Goal: Complete application form: Complete application form

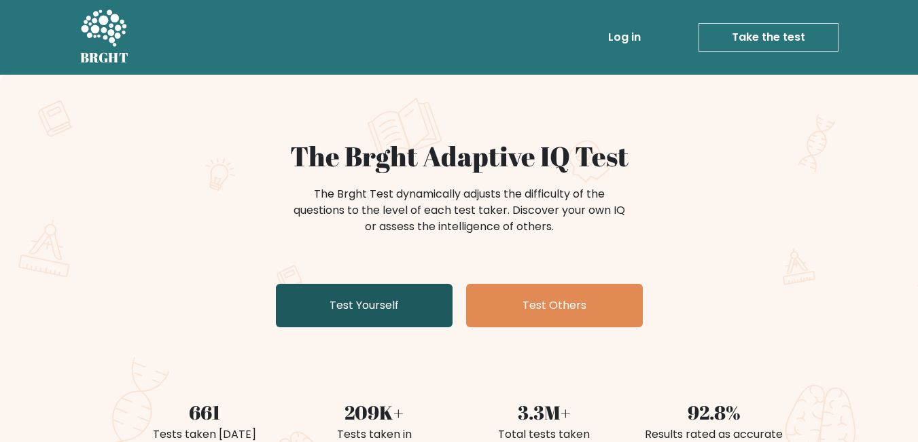
click at [368, 306] on link "Test Yourself" at bounding box center [364, 305] width 177 height 43
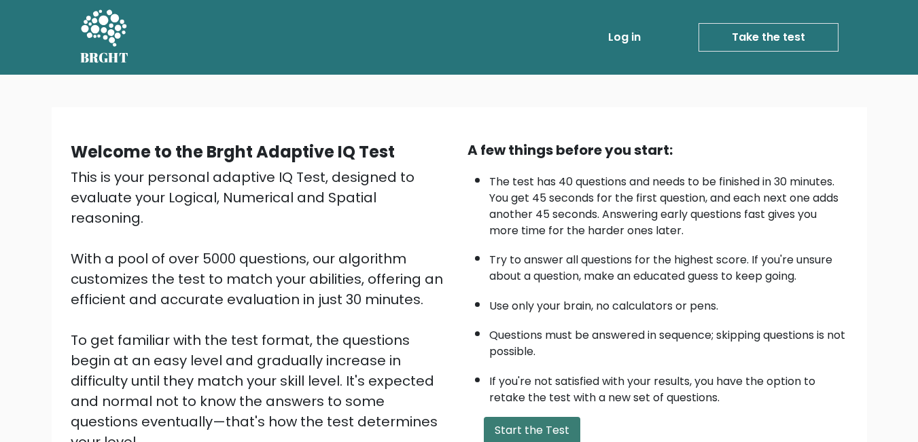
click at [522, 425] on button "Start the Test" at bounding box center [532, 430] width 97 height 27
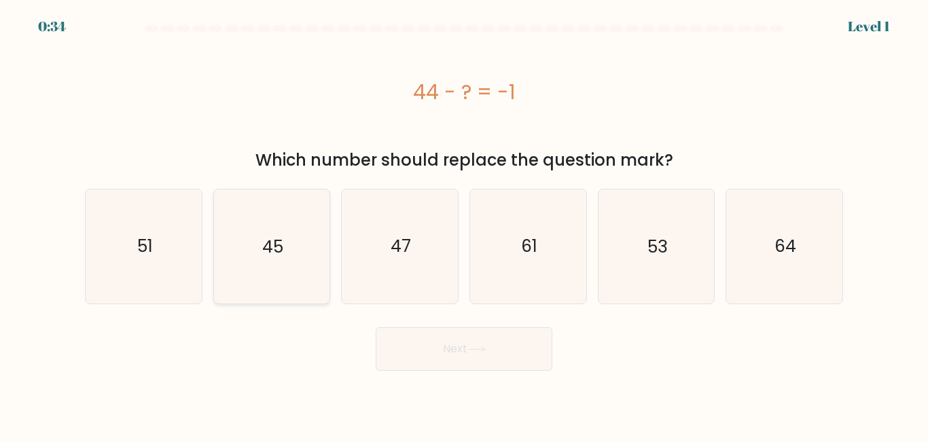
click at [277, 245] on text "45" at bounding box center [272, 246] width 21 height 24
click at [464, 225] on input "b. 45" at bounding box center [464, 223] width 1 height 3
radio input "true"
click at [385, 252] on icon "47" at bounding box center [399, 246] width 113 height 113
click at [464, 225] on input "c. 47" at bounding box center [464, 223] width 1 height 3
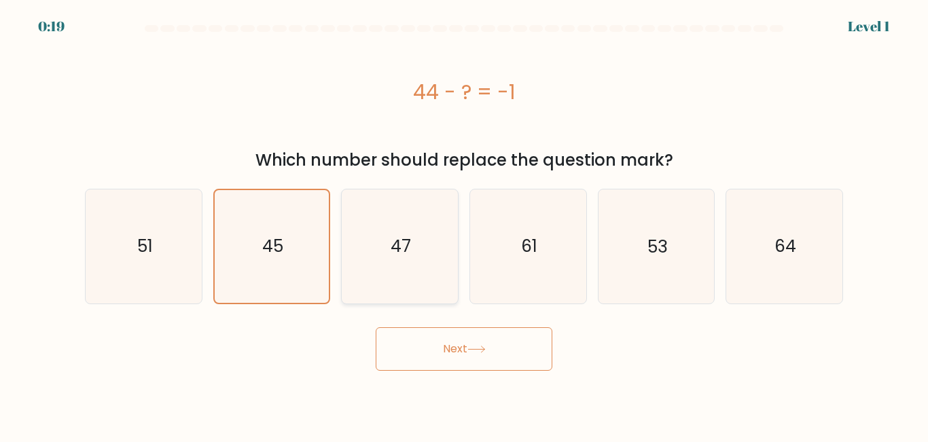
radio input "true"
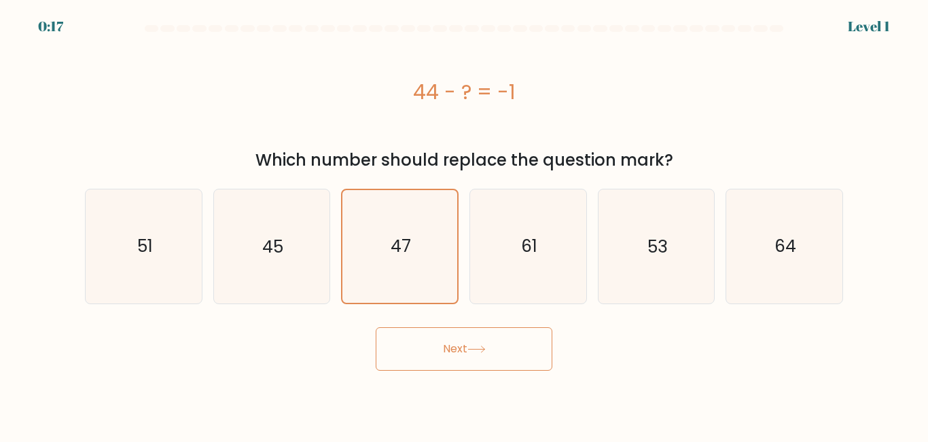
click at [440, 345] on button "Next" at bounding box center [464, 349] width 177 height 43
click at [499, 351] on button "Next" at bounding box center [464, 349] width 177 height 43
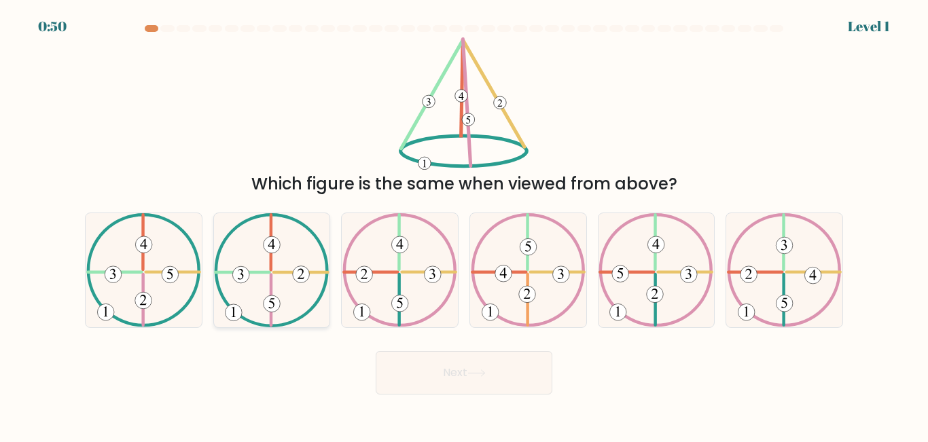
click at [264, 267] on icon at bounding box center [271, 269] width 115 height 113
click at [464, 225] on input "b." at bounding box center [464, 223] width 1 height 3
radio input "true"
click at [271, 268] on 127 at bounding box center [271, 243] width 0 height 54
click at [464, 225] on input "b." at bounding box center [464, 223] width 1 height 3
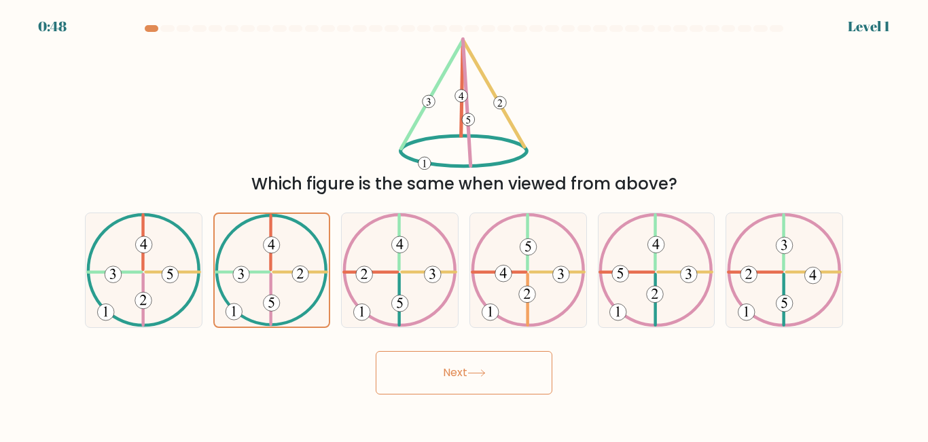
click at [493, 367] on button "Next" at bounding box center [464, 372] width 177 height 43
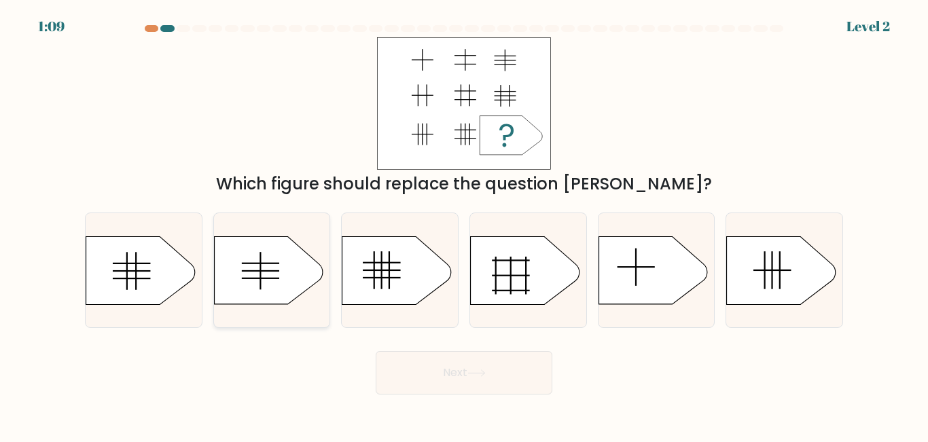
click at [264, 284] on icon at bounding box center [268, 271] width 109 height 68
click at [464, 225] on input "b." at bounding box center [464, 223] width 1 height 3
radio input "true"
click at [383, 267] on icon at bounding box center [397, 271] width 109 height 68
click at [464, 225] on input "c." at bounding box center [464, 223] width 1 height 3
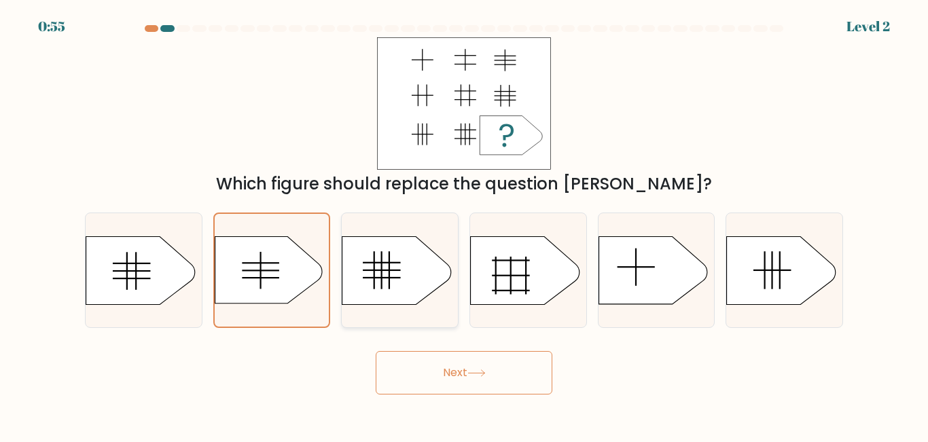
radio input "true"
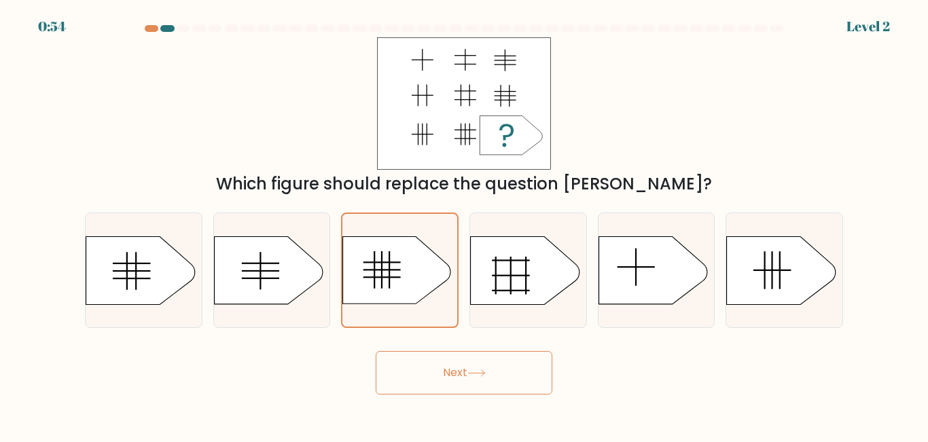
click at [436, 370] on button "Next" at bounding box center [464, 372] width 177 height 43
